Goal: Transaction & Acquisition: Obtain resource

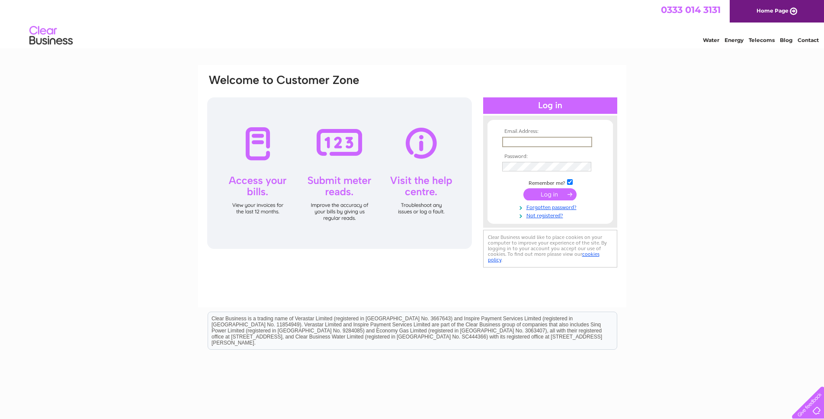
type input "luke@warrenvehiclesales.co.uk"
click at [523, 188] on input "submit" at bounding box center [549, 194] width 53 height 12
click at [551, 194] on input "submit" at bounding box center [549, 193] width 53 height 12
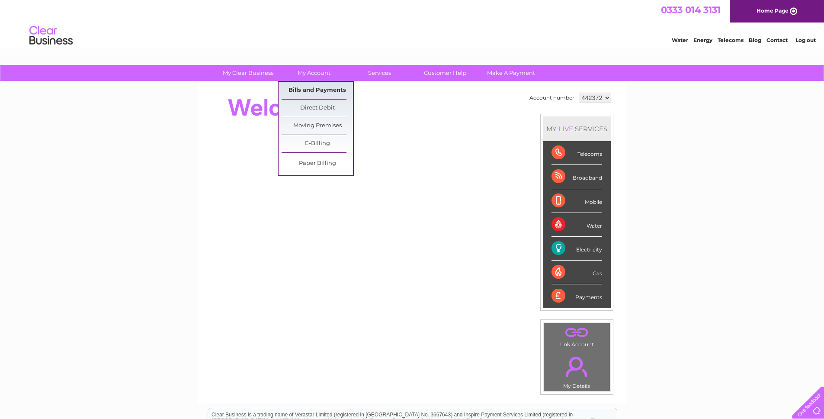
click at [311, 86] on link "Bills and Payments" at bounding box center [317, 90] width 71 height 17
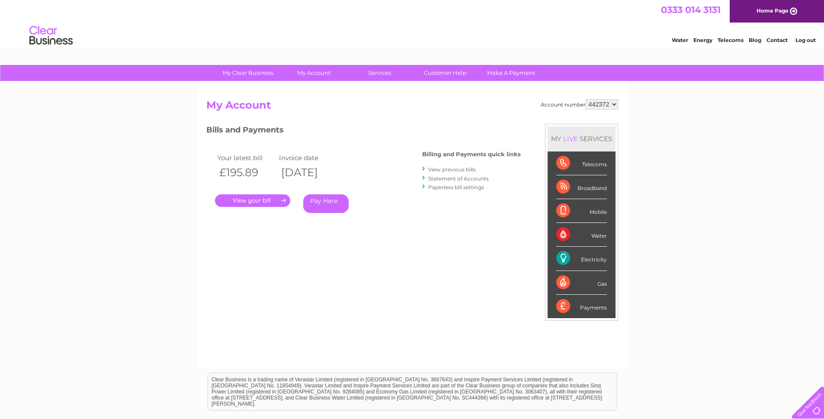
click at [262, 201] on link "." at bounding box center [252, 200] width 75 height 13
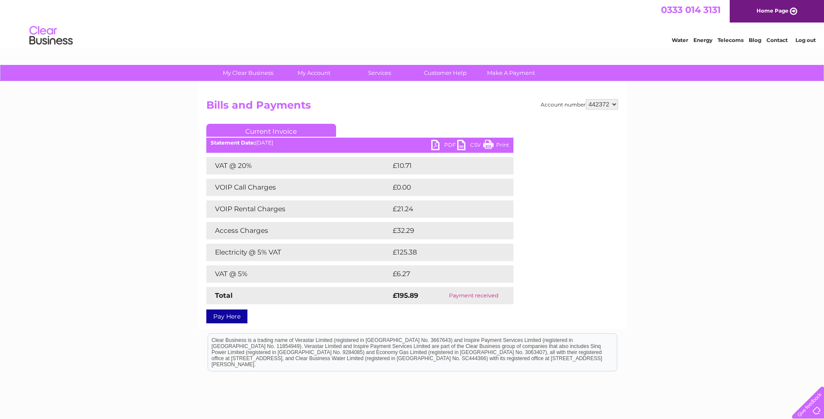
click at [435, 145] on link "PDF" at bounding box center [444, 146] width 26 height 13
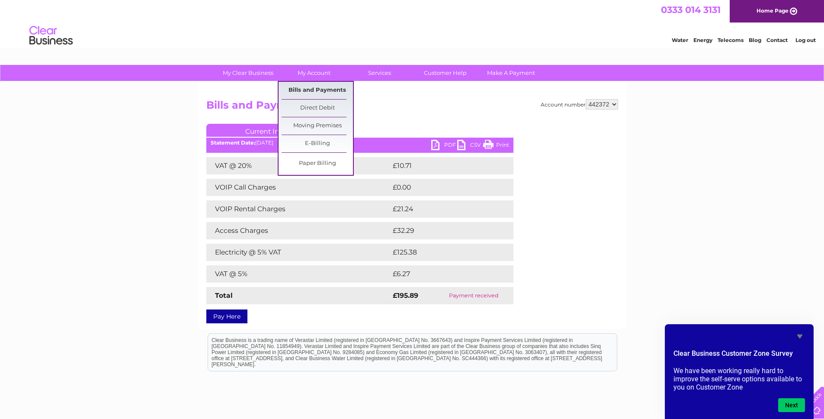
click at [313, 93] on link "Bills and Payments" at bounding box center [317, 90] width 71 height 17
click at [310, 90] on link "Bills and Payments" at bounding box center [317, 90] width 71 height 17
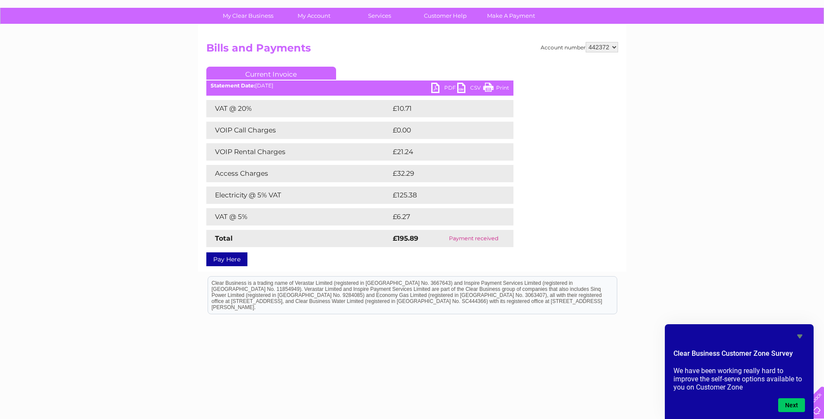
scroll to position [64, 0]
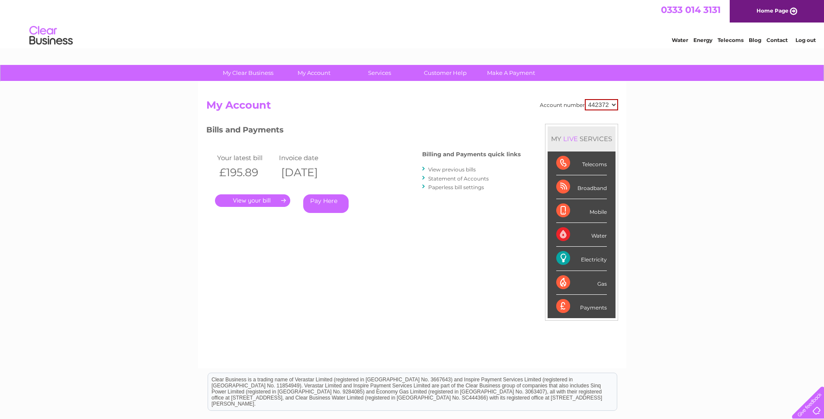
click at [450, 166] on link "View previous bills" at bounding box center [452, 169] width 48 height 6
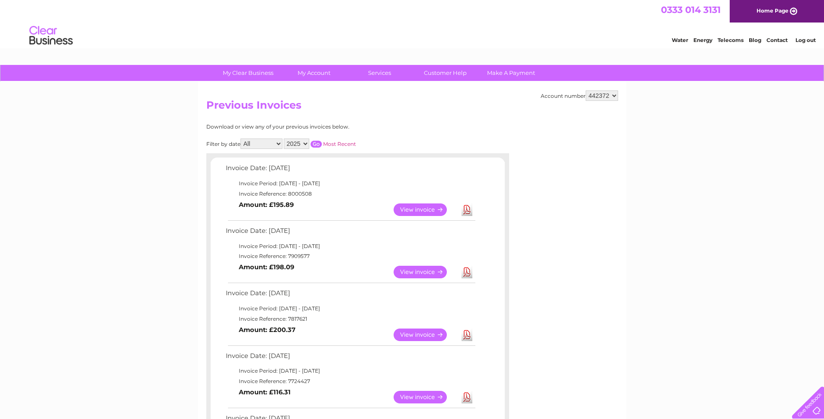
click at [781, 41] on link "Contact" at bounding box center [776, 40] width 21 height 6
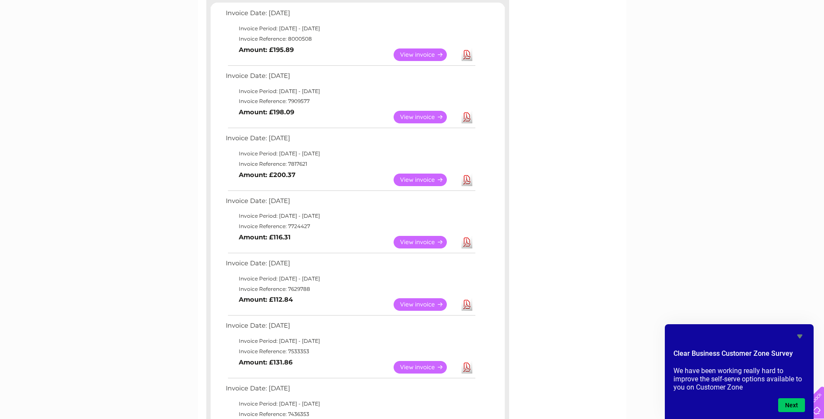
scroll to position [154, 0]
click at [424, 56] on link "View" at bounding box center [426, 55] width 64 height 13
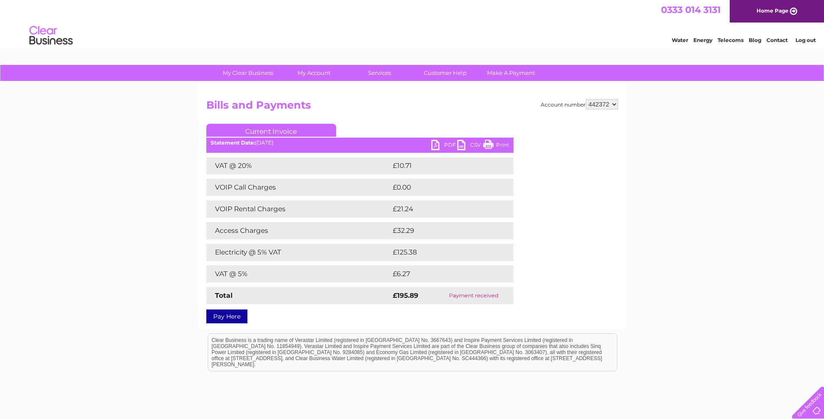
click at [233, 318] on link "Pay Here" at bounding box center [226, 316] width 41 height 14
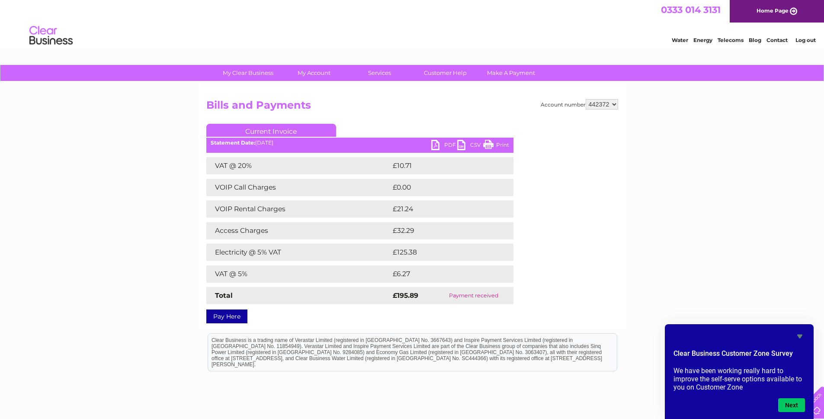
click at [797, 334] on icon "Hide survey" at bounding box center [799, 336] width 5 height 4
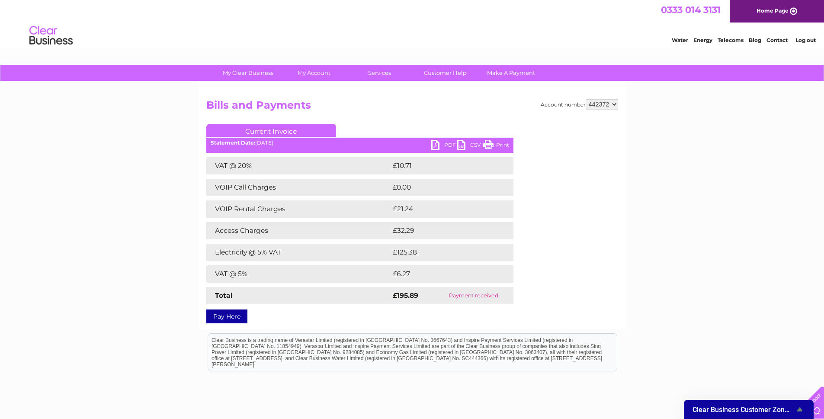
click at [433, 144] on link "PDF" at bounding box center [444, 146] width 26 height 13
click at [432, 147] on link "PDF" at bounding box center [444, 146] width 26 height 13
click at [433, 148] on link "PDF" at bounding box center [444, 146] width 26 height 13
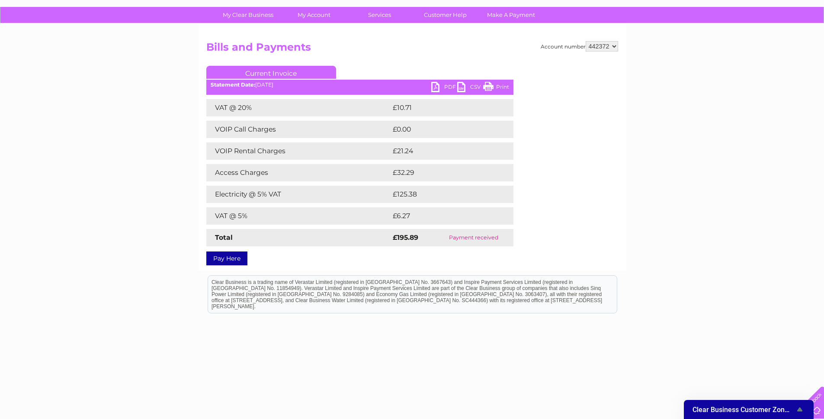
scroll to position [64, 0]
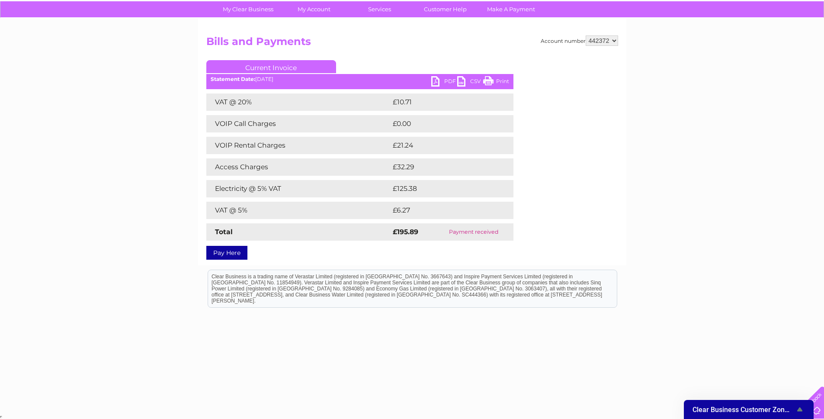
click at [434, 83] on link "PDF" at bounding box center [444, 82] width 26 height 13
click at [435, 83] on link "PDF" at bounding box center [444, 82] width 26 height 13
click at [431, 83] on link "PDF" at bounding box center [444, 82] width 26 height 13
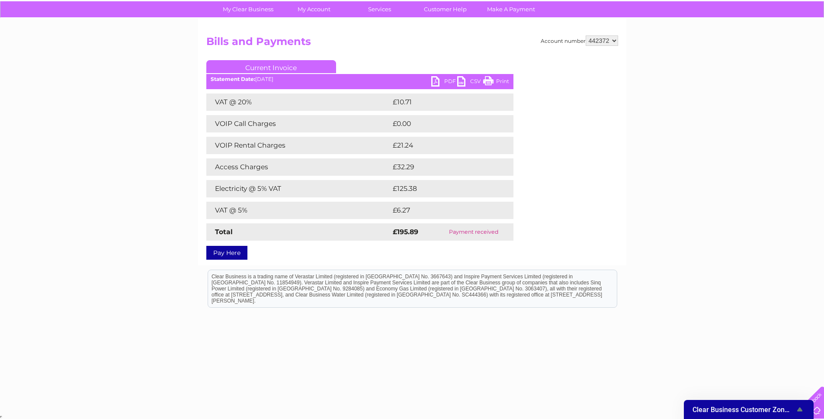
click at [431, 83] on link "PDF" at bounding box center [444, 82] width 26 height 13
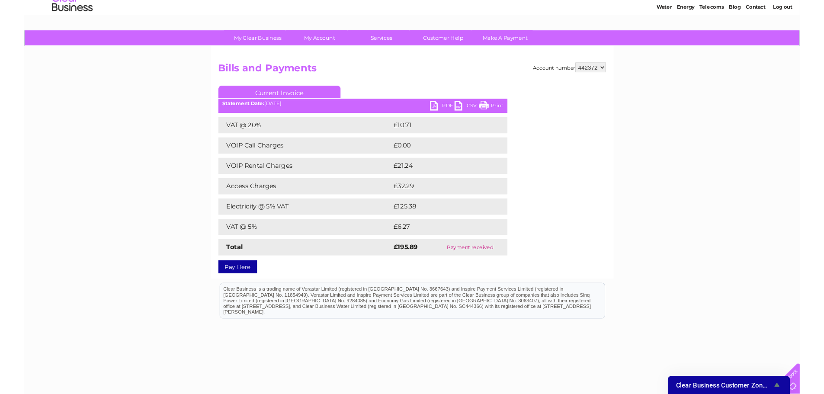
scroll to position [29, 0]
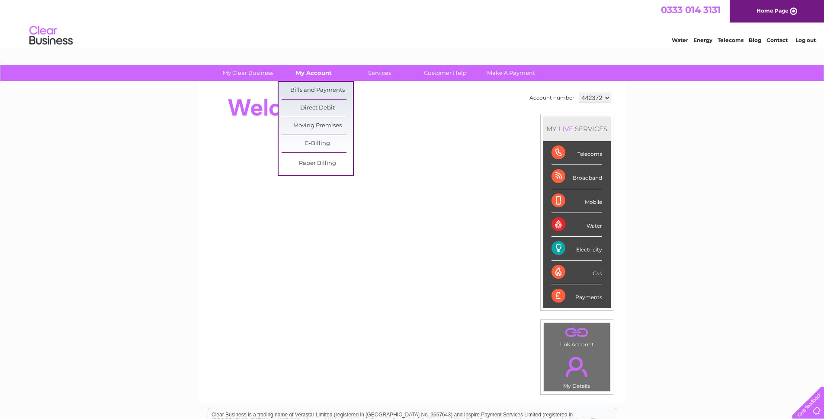
click at [320, 75] on link "My Account" at bounding box center [313, 73] width 71 height 16
click at [320, 87] on link "Bills and Payments" at bounding box center [317, 90] width 71 height 17
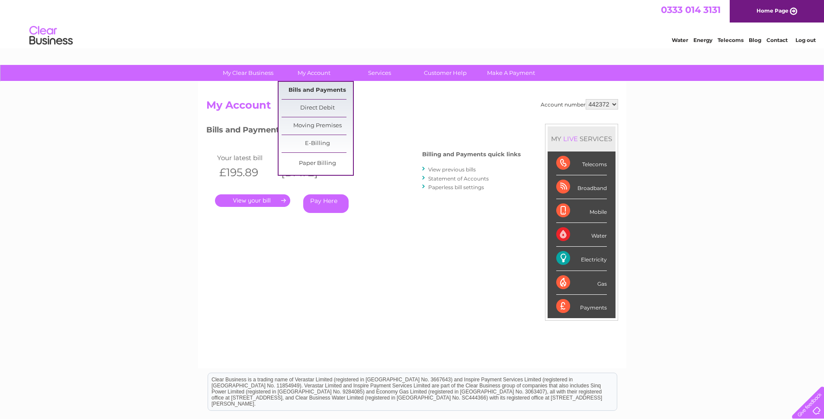
click at [317, 90] on link "Bills and Payments" at bounding box center [317, 90] width 71 height 17
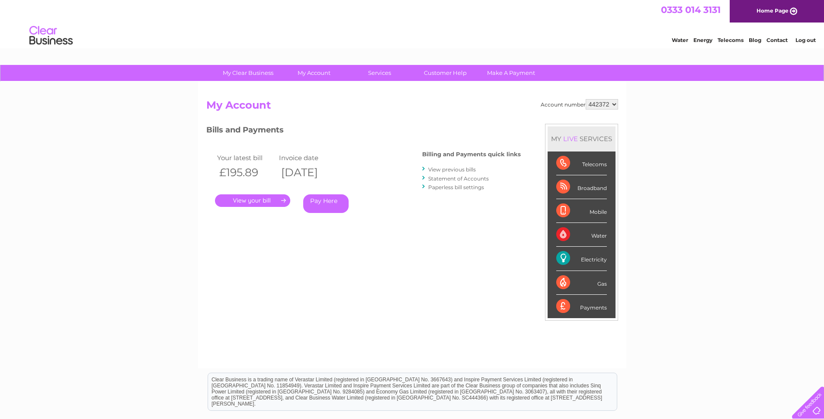
click at [273, 202] on link "." at bounding box center [252, 200] width 75 height 13
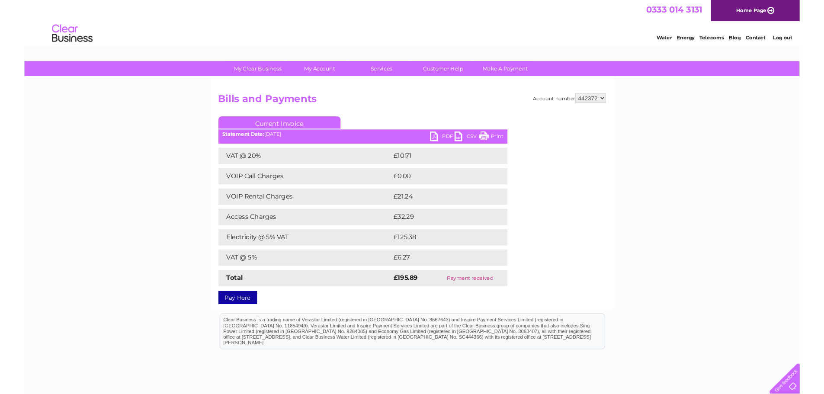
scroll to position [52, 0]
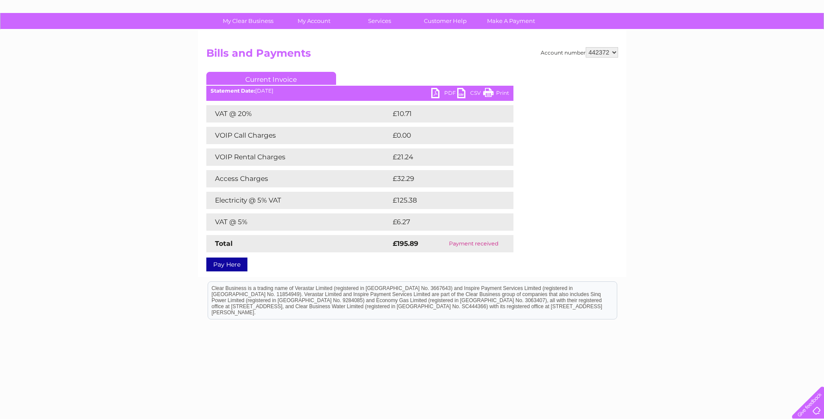
click at [434, 94] on link "PDF" at bounding box center [444, 94] width 26 height 13
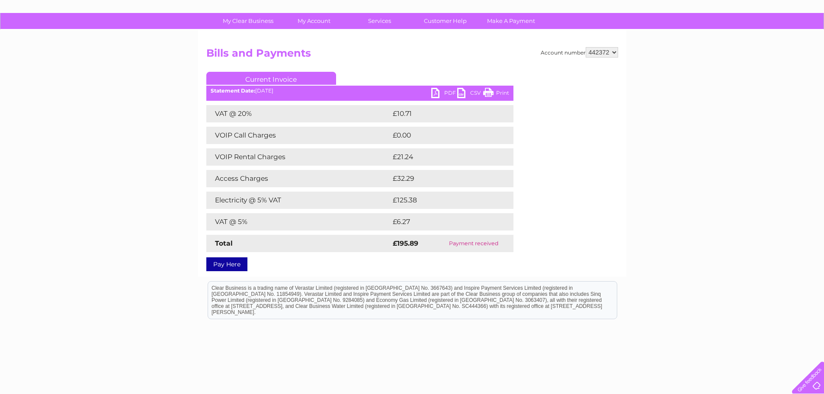
click at [434, 94] on link "PDF" at bounding box center [444, 94] width 26 height 13
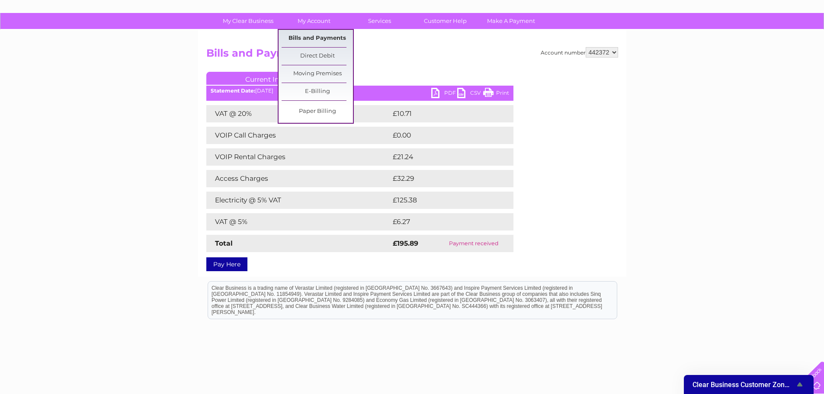
click at [313, 41] on link "Bills and Payments" at bounding box center [317, 38] width 71 height 17
click at [311, 38] on link "Bills and Payments" at bounding box center [317, 38] width 71 height 17
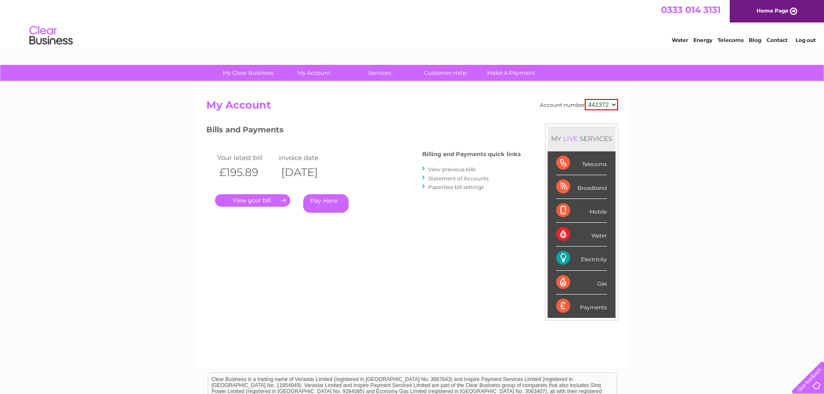
click at [434, 170] on link "View previous bills" at bounding box center [452, 169] width 48 height 6
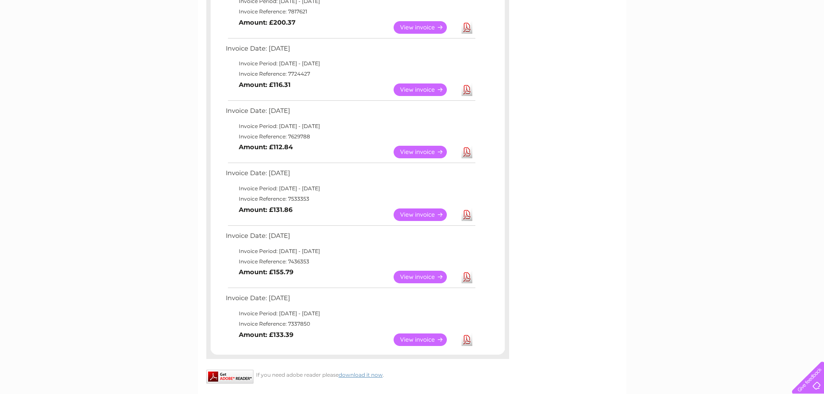
scroll to position [318, 0]
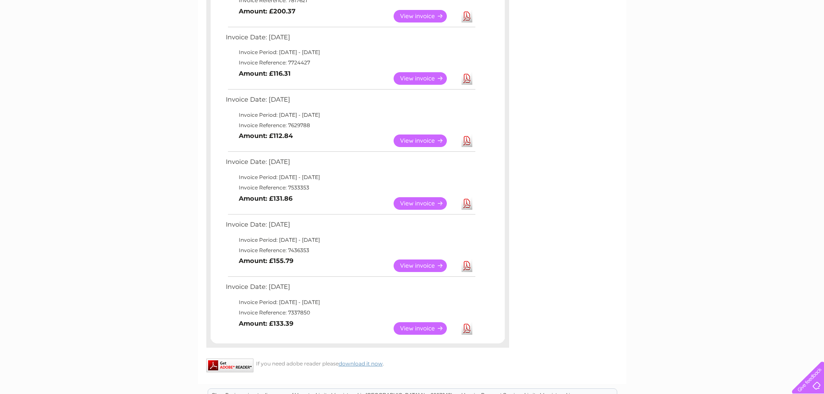
click at [399, 322] on link "View" at bounding box center [426, 328] width 64 height 13
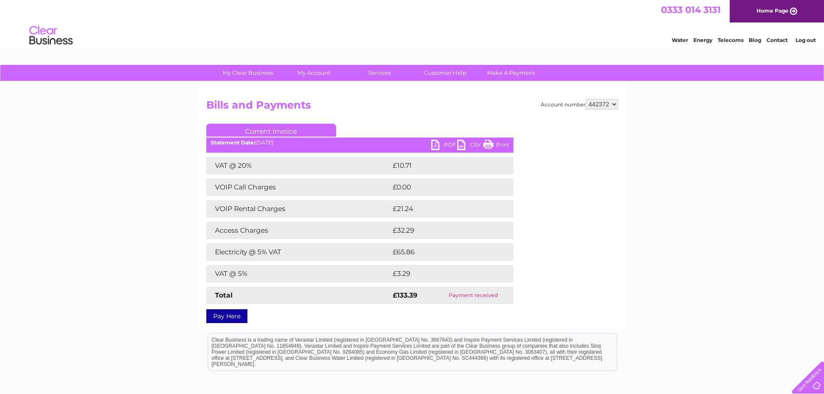
click at [435, 143] on link "PDF" at bounding box center [444, 146] width 26 height 13
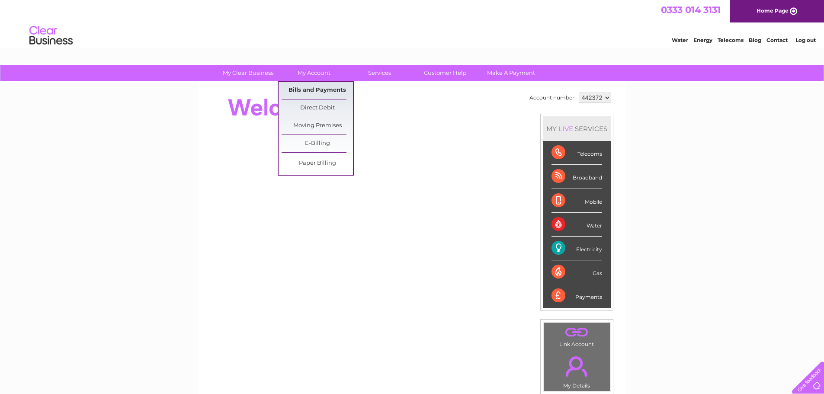
click at [308, 89] on link "Bills and Payments" at bounding box center [317, 90] width 71 height 17
